Goal: Task Accomplishment & Management: Manage account settings

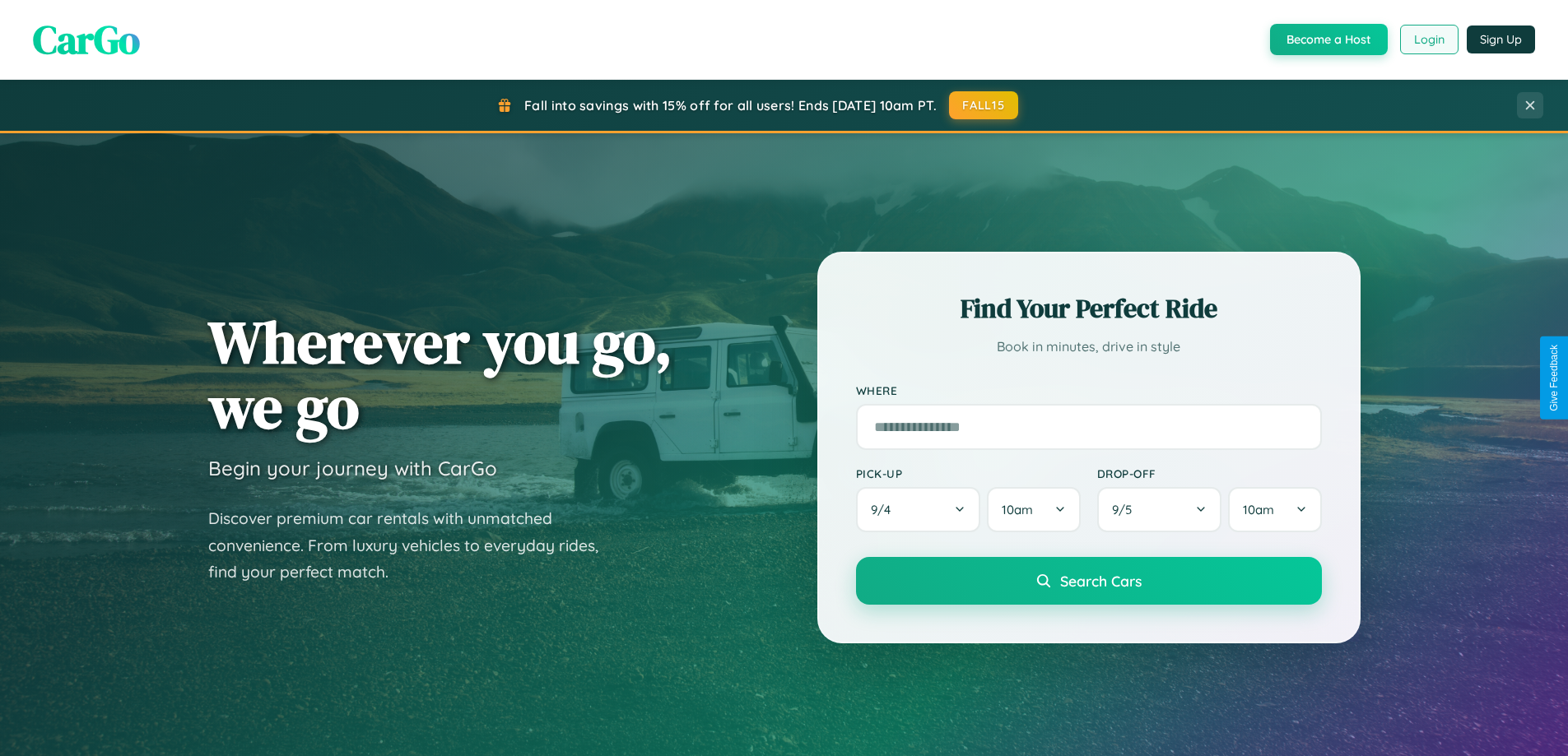
click at [1428, 39] on button "Login" at bounding box center [1429, 39] width 58 height 30
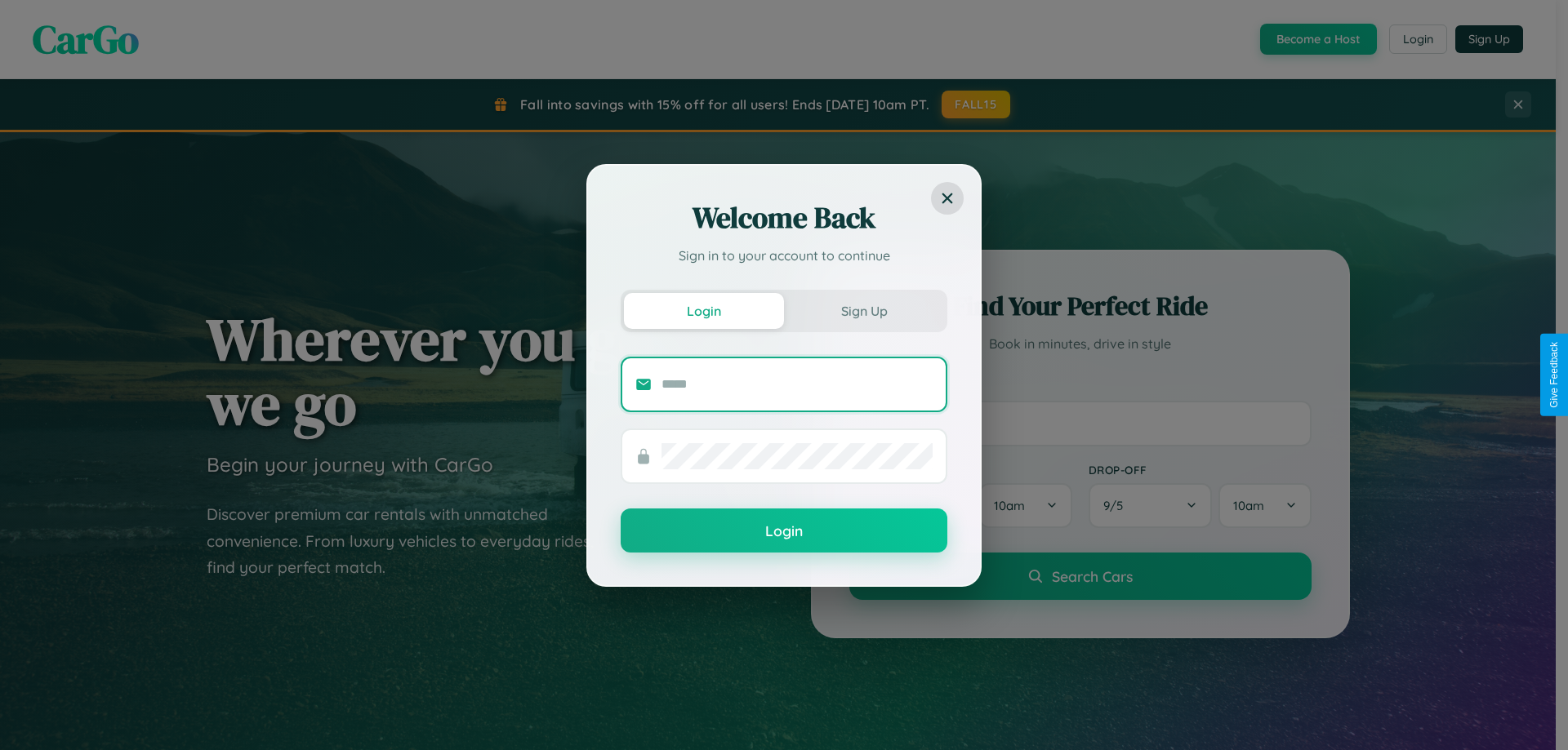
click at [796, 384] on input "text" at bounding box center [796, 384] width 271 height 26
type input "**********"
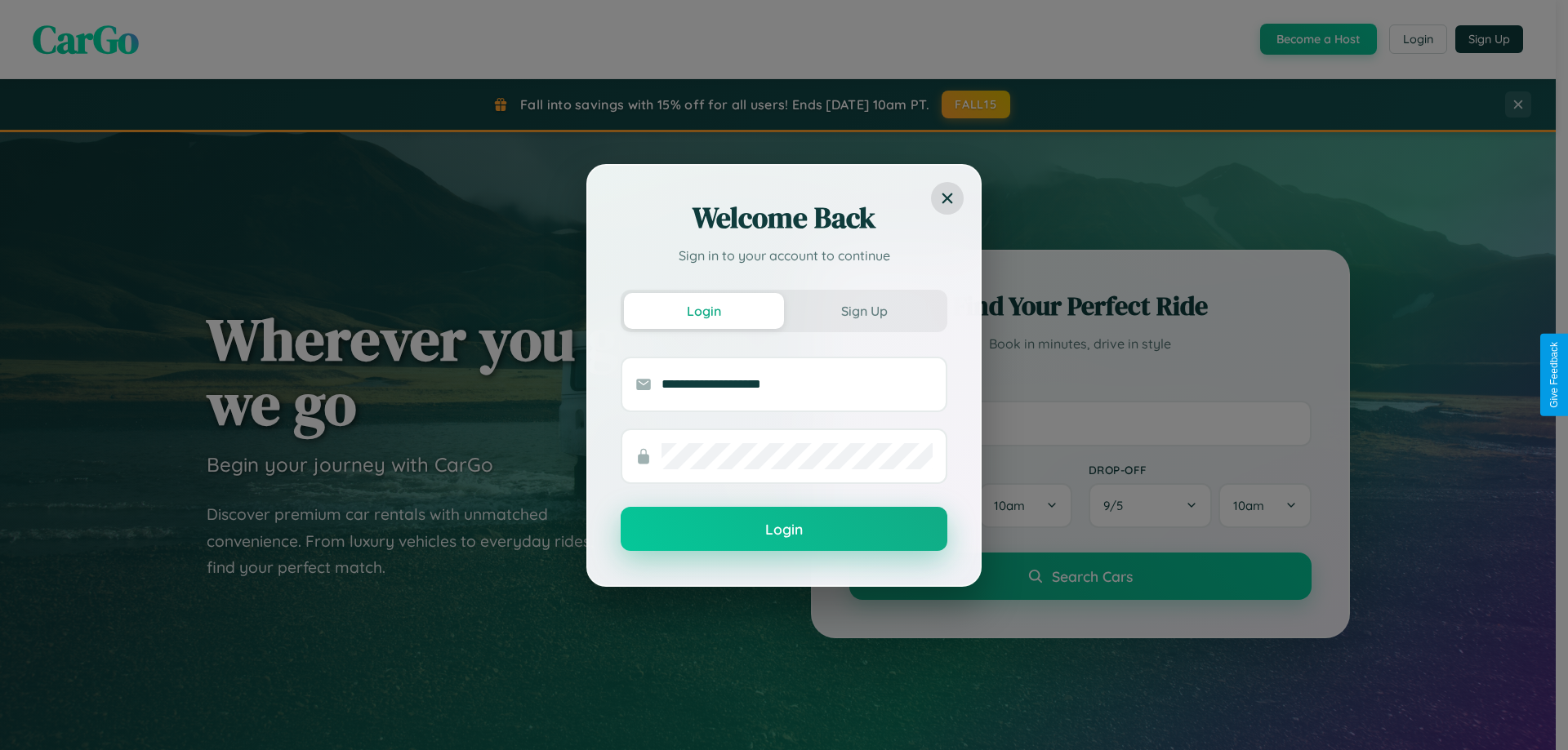
click at [784, 529] on button "Login" at bounding box center [784, 528] width 327 height 44
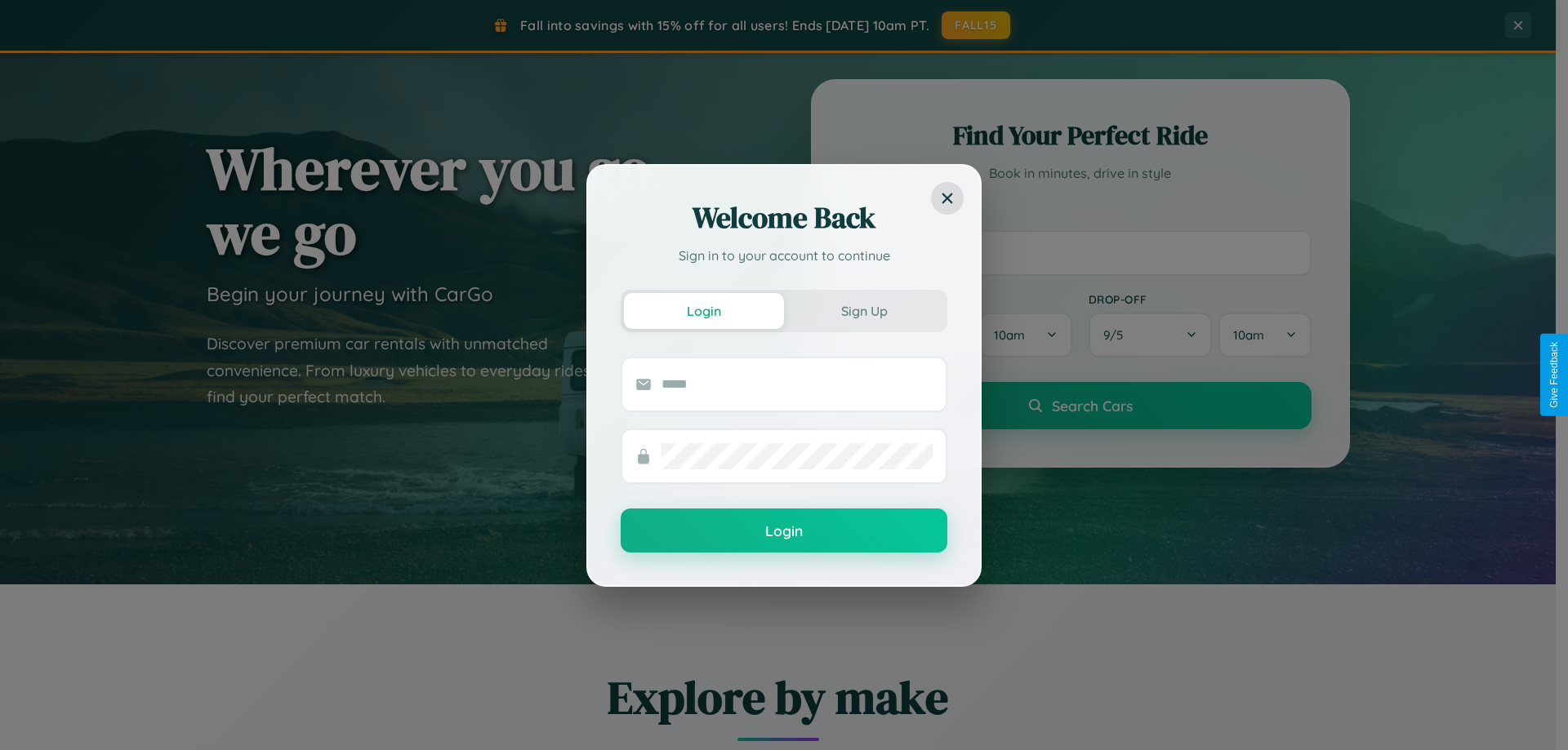
scroll to position [703, 0]
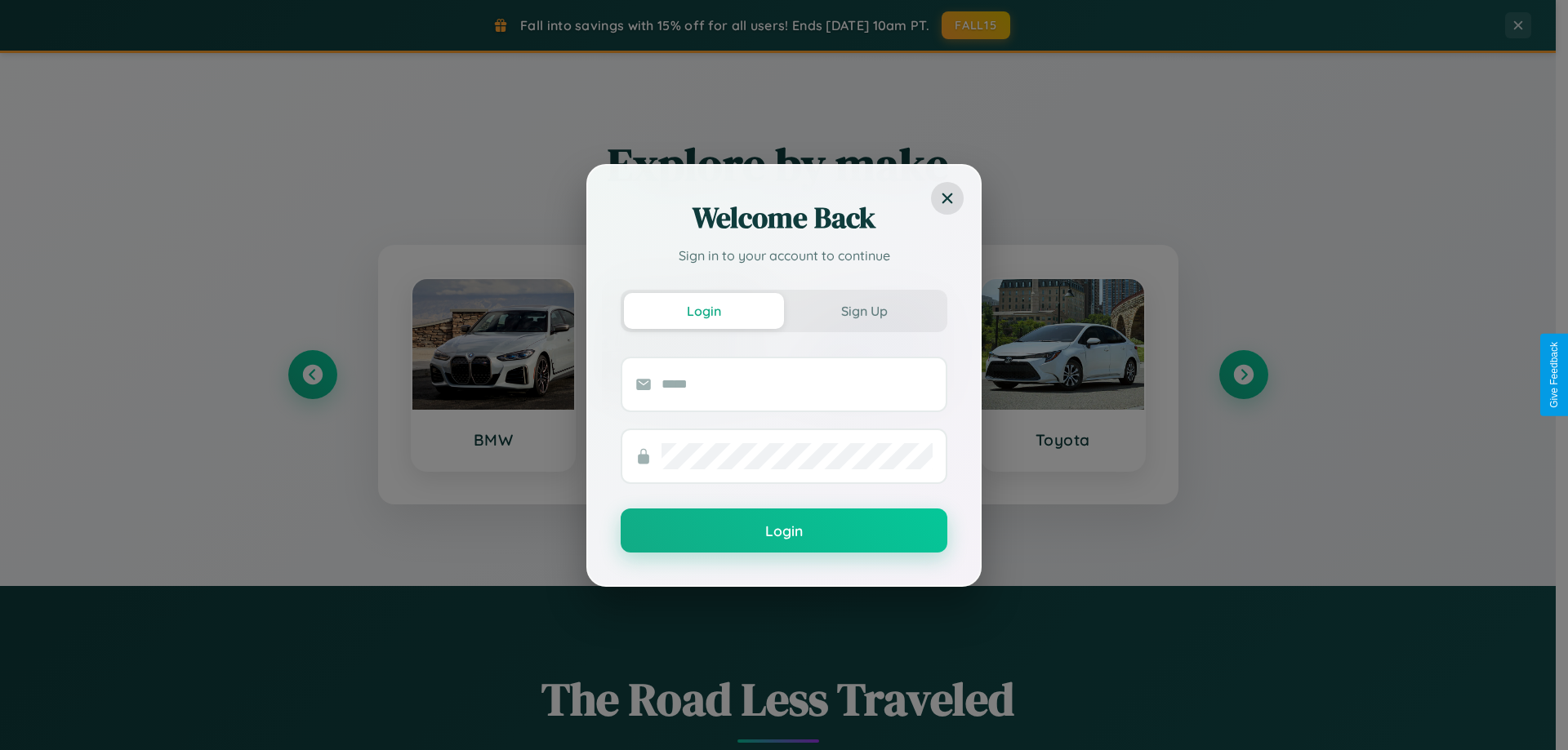
click at [1243, 375] on div "Welcome Back Sign in to your account to continue Login Sign Up Login" at bounding box center [784, 375] width 1568 height 750
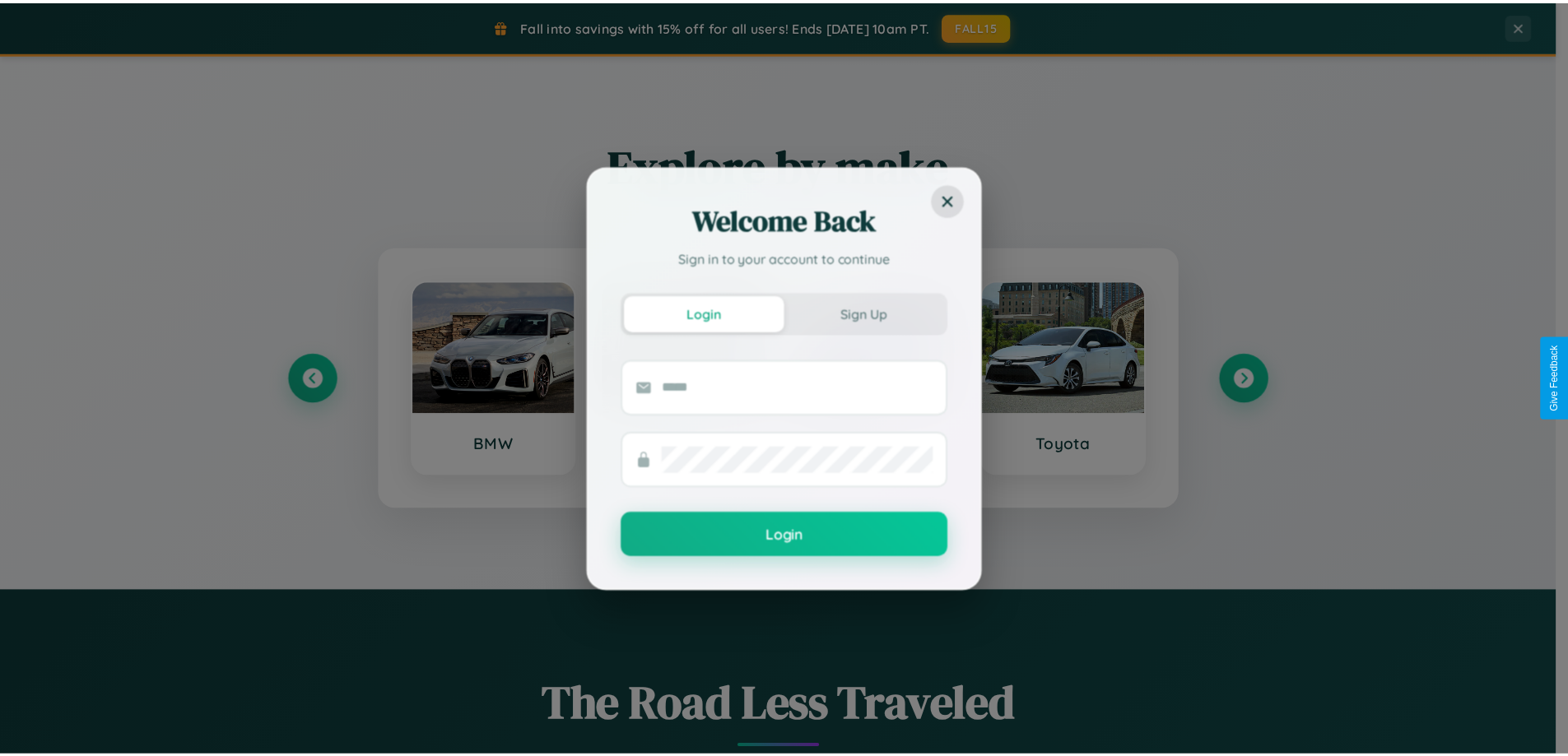
scroll to position [0, 0]
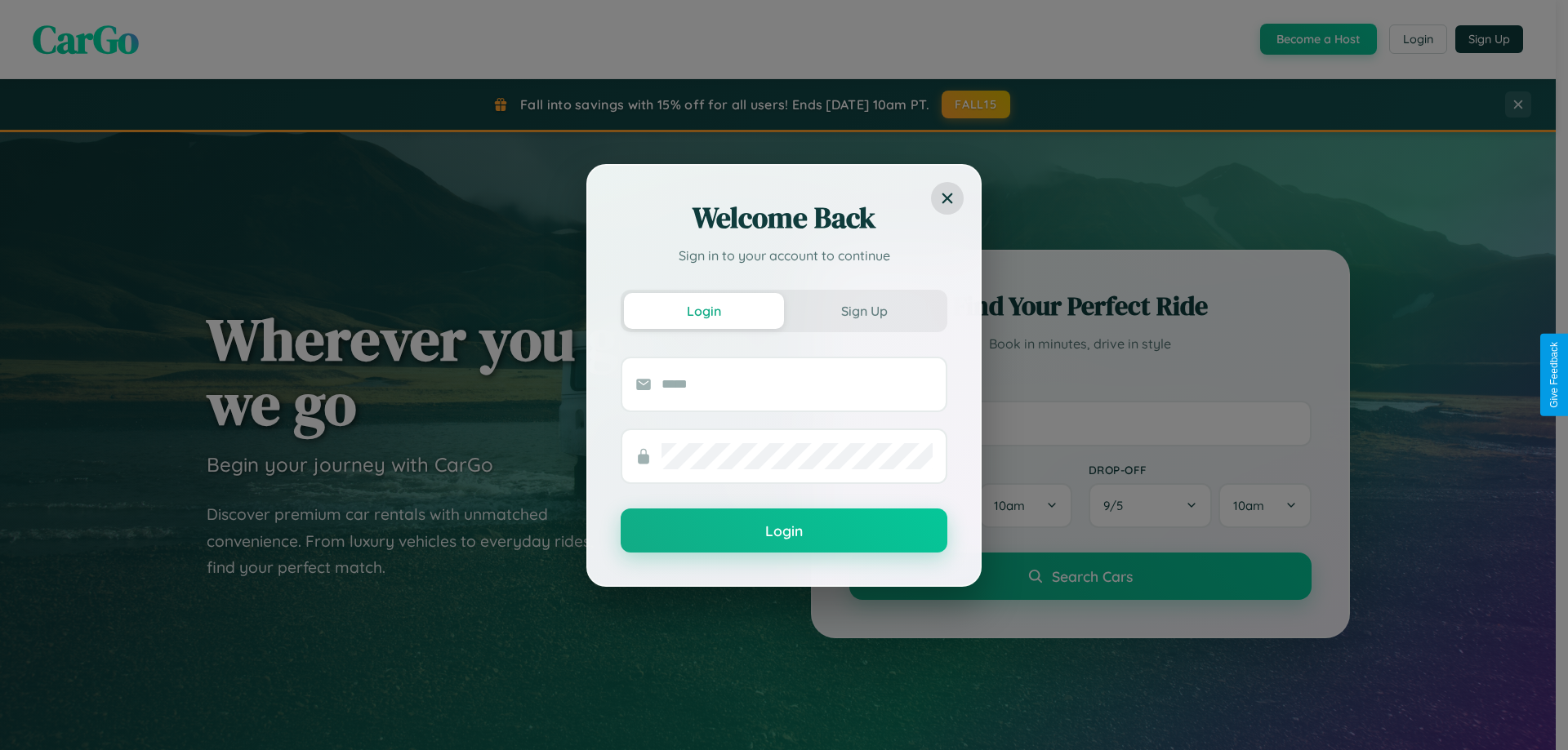
click at [1316, 39] on div "Welcome Back Sign in to your account to continue Login Sign Up Login" at bounding box center [784, 375] width 1568 height 750
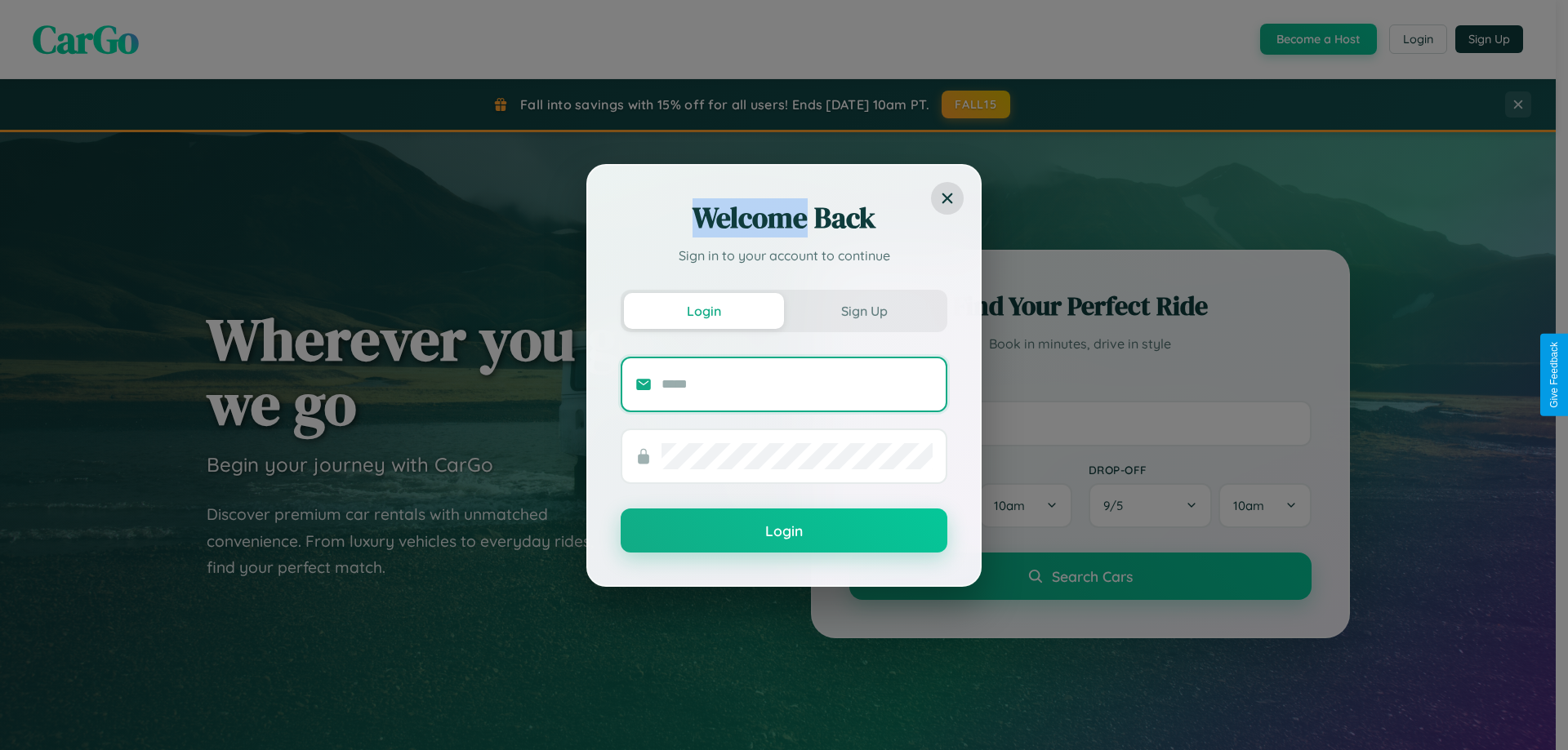
click at [796, 384] on input "text" at bounding box center [796, 384] width 271 height 26
type input "**********"
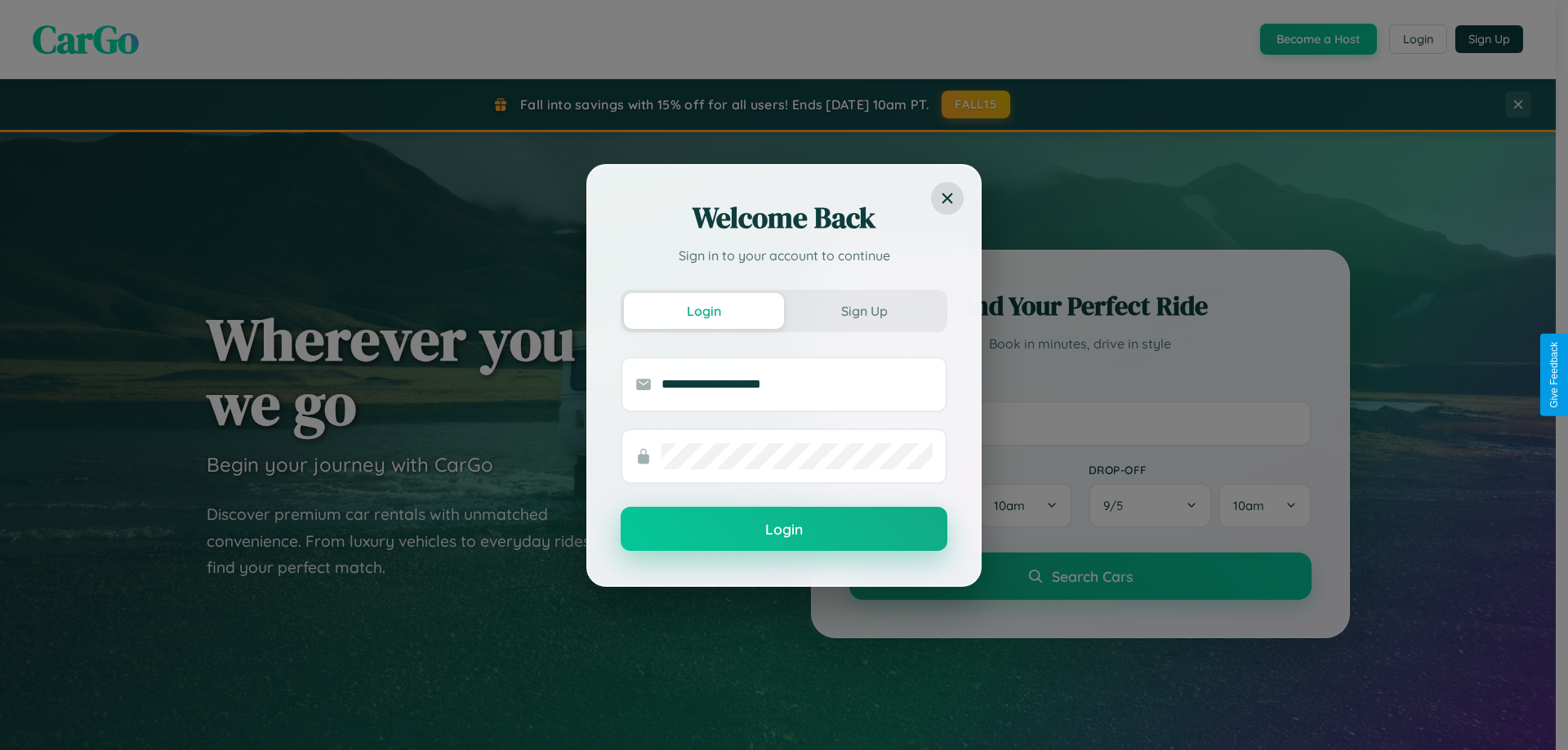
click at [784, 529] on button "Login" at bounding box center [784, 528] width 327 height 44
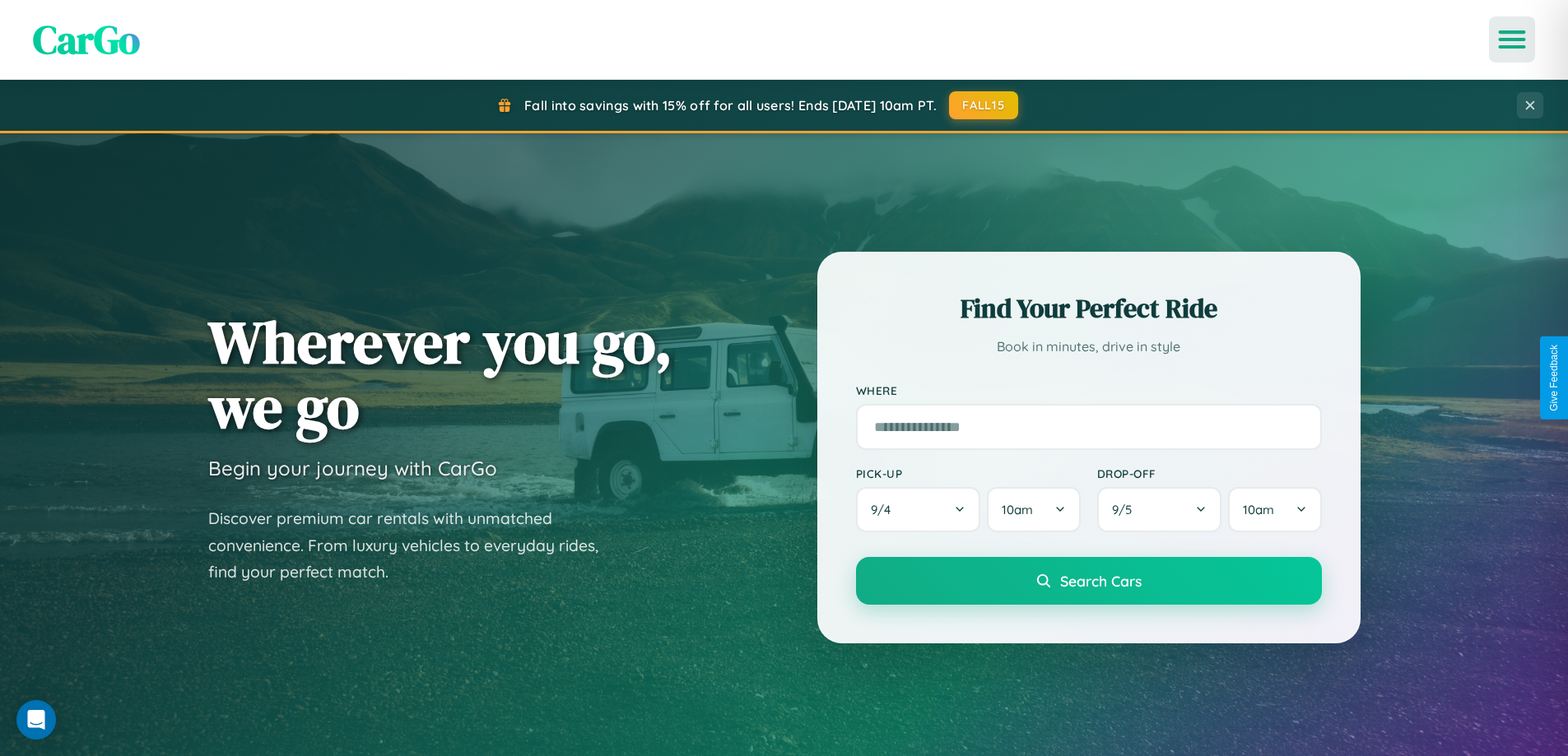
click at [1512, 39] on icon "Open menu" at bounding box center [1512, 39] width 23 height 15
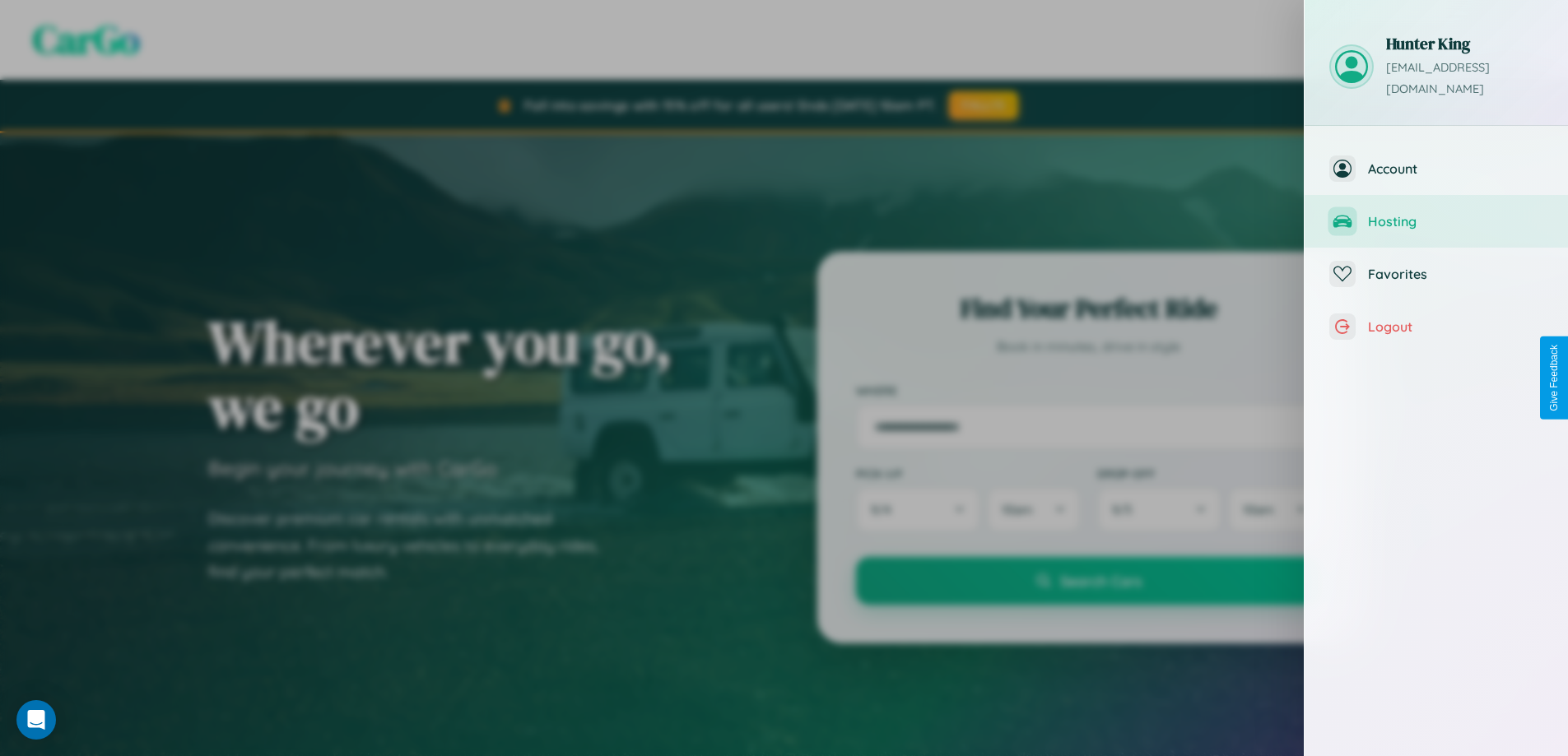
click at [1437, 213] on span "Hosting" at bounding box center [1456, 221] width 176 height 17
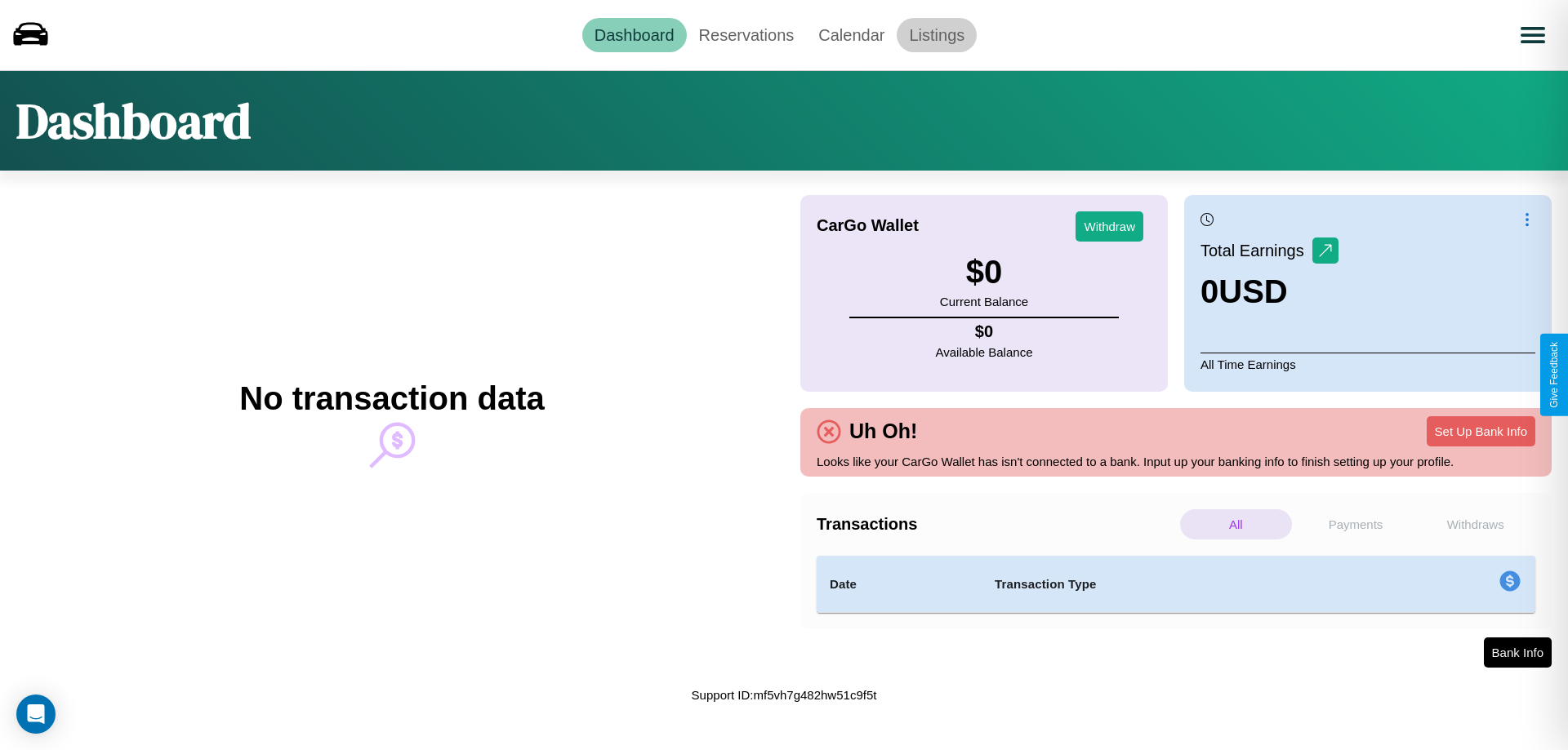
click at [936, 34] on link "Listings" at bounding box center [936, 35] width 80 height 34
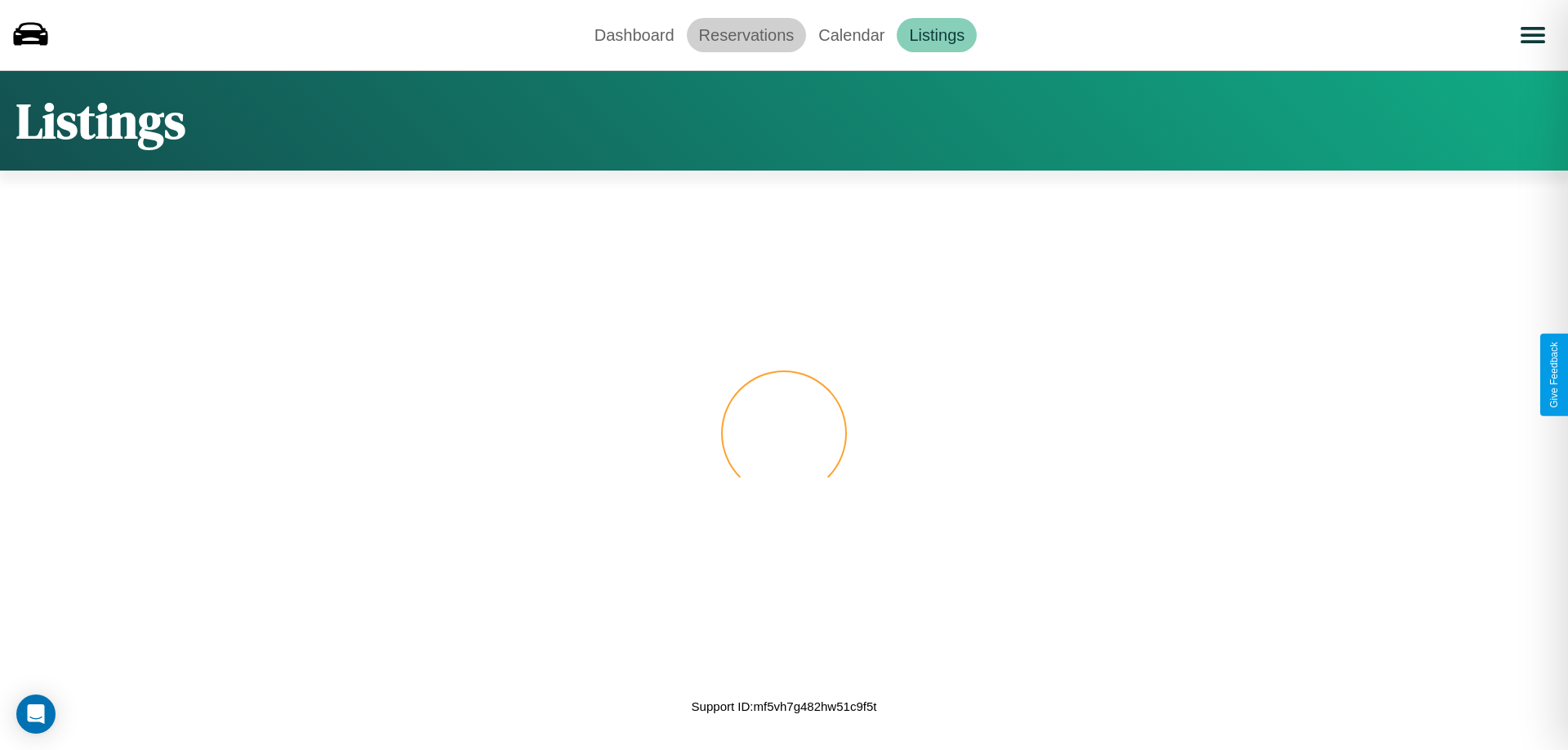
click at [746, 34] on link "Reservations" at bounding box center [747, 35] width 120 height 34
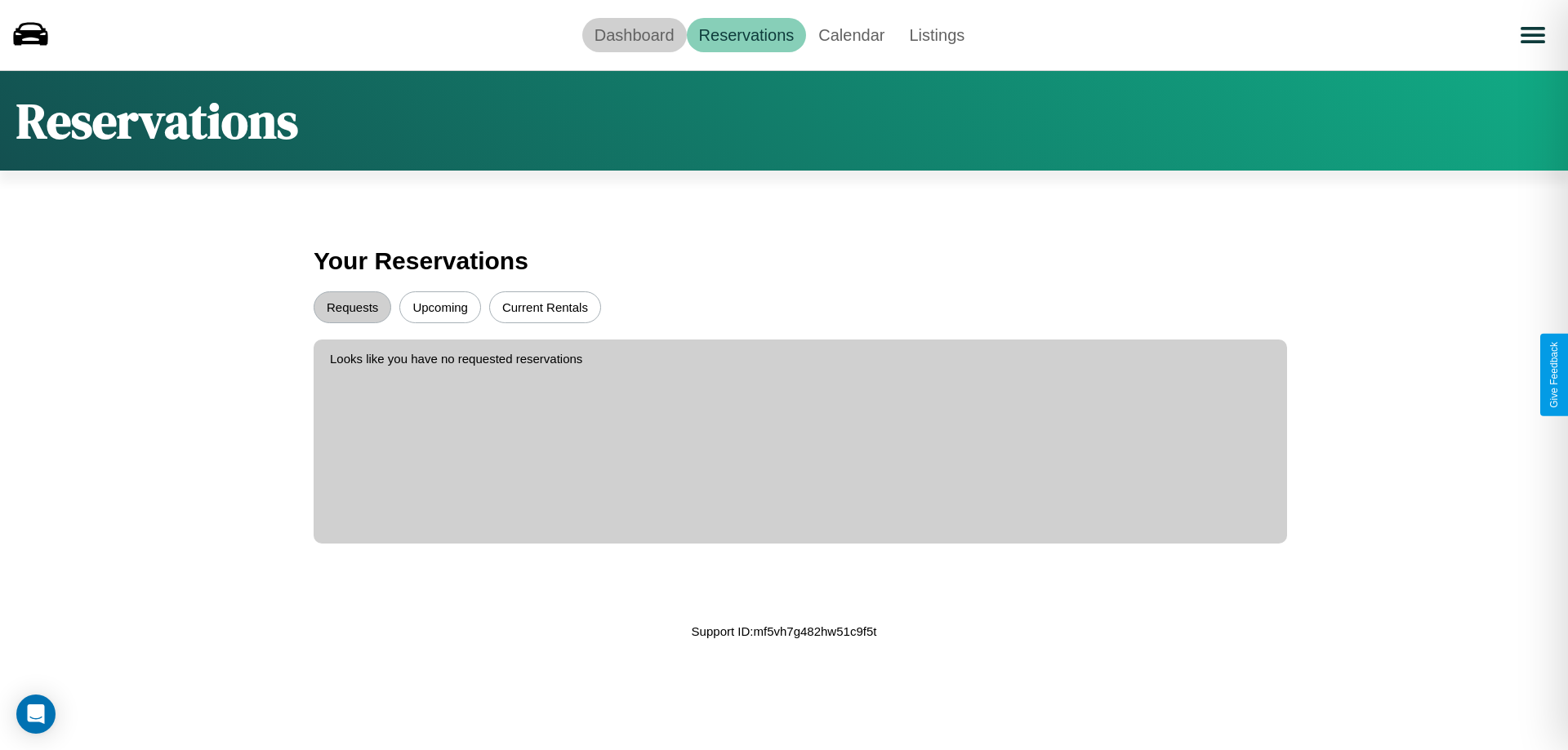
click at [634, 34] on link "Dashboard" at bounding box center [634, 35] width 104 height 34
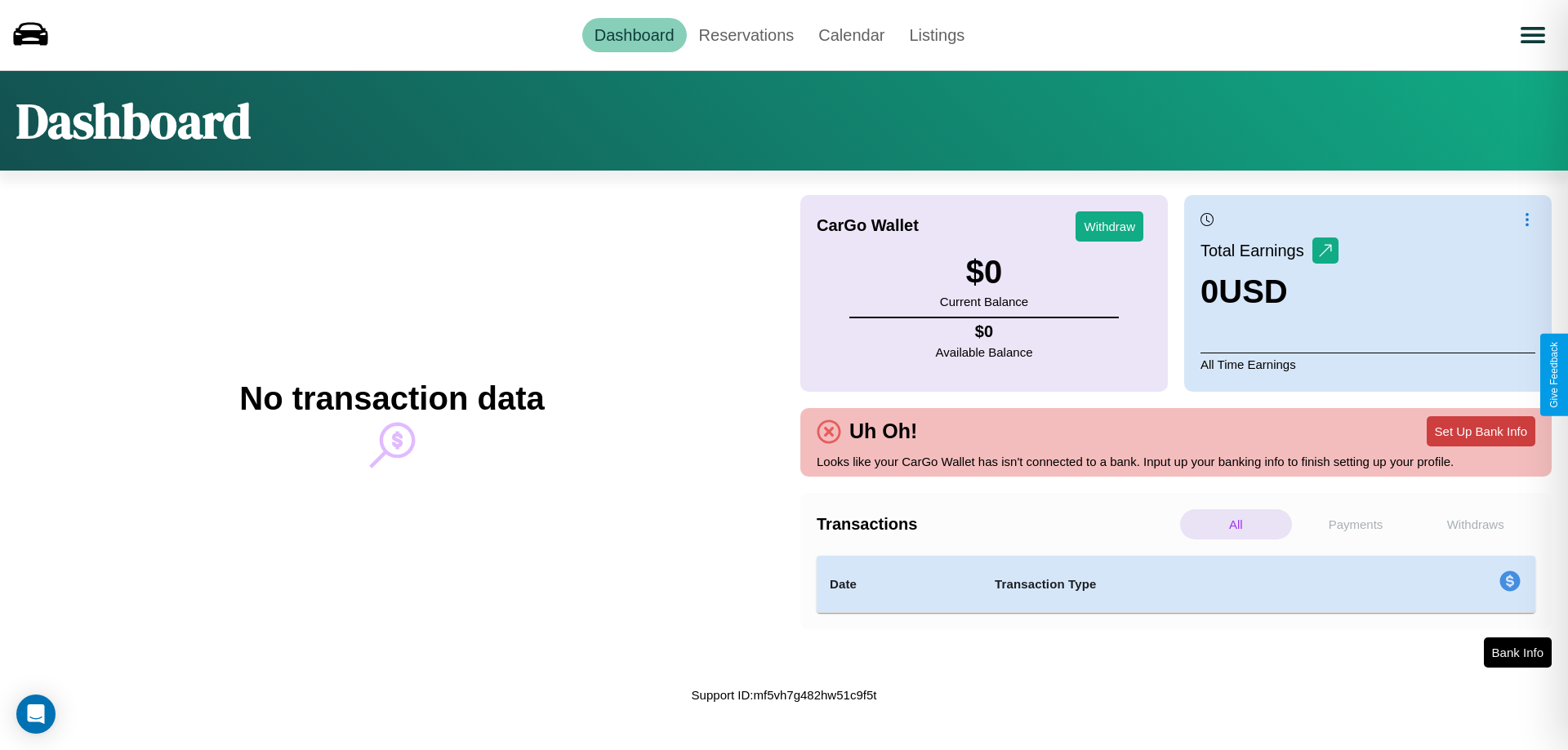
click at [1480, 431] on button "Set Up Bank Info" at bounding box center [1481, 431] width 109 height 30
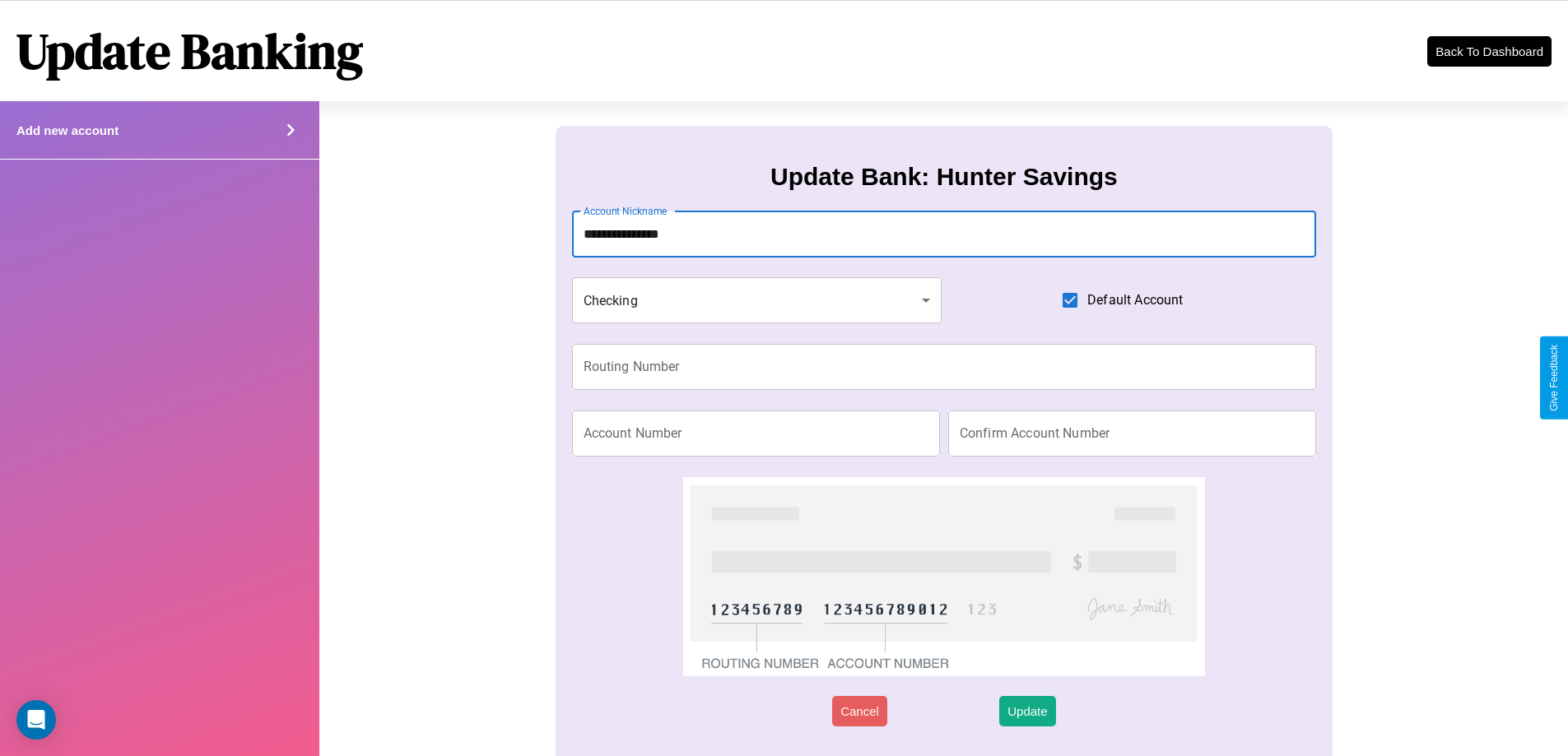
type input "**********"
